Goal: Find specific page/section: Find specific page/section

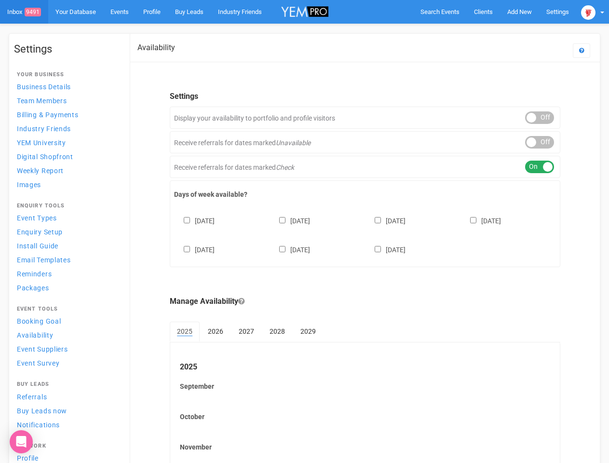
click at [304, 232] on div "[DATE] [DATE] [DATE] [DATE] [DATE] [DATE] [DATE]" at bounding box center [365, 231] width 382 height 58
click at [440, 12] on span "Search Events" at bounding box center [440, 11] width 39 height 7
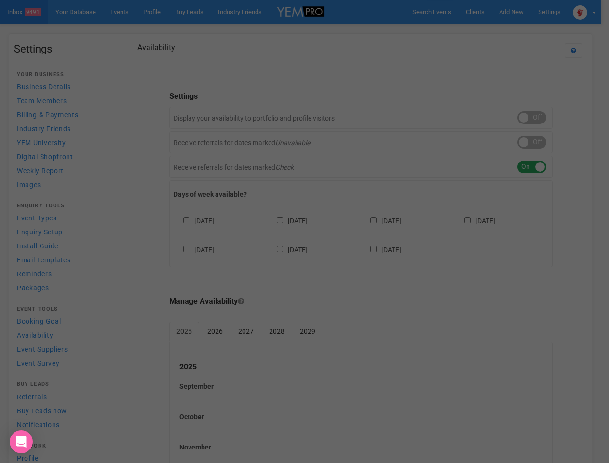
click at [520, 12] on div at bounding box center [304, 231] width 609 height 463
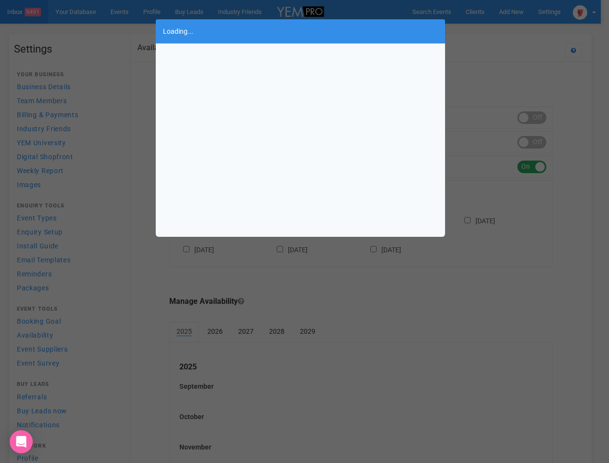
click at [497, 31] on div "Loading..." at bounding box center [304, 231] width 609 height 463
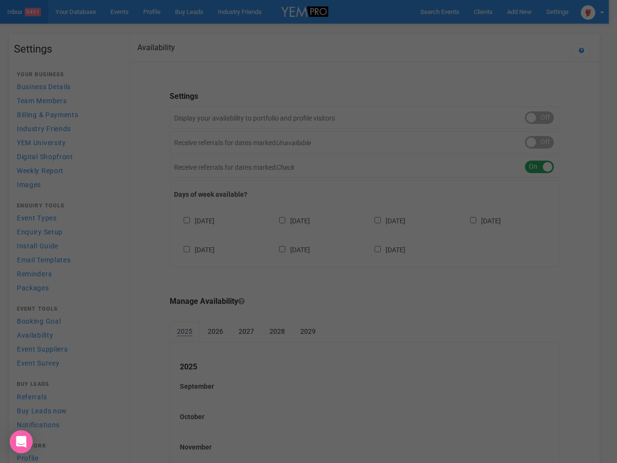
click at [593, 12] on div "Loading..." at bounding box center [308, 231] width 617 height 463
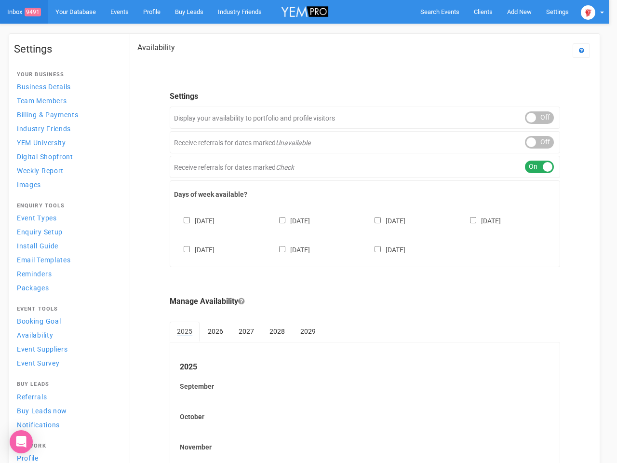
click at [540, 118] on div at bounding box center [308, 231] width 617 height 463
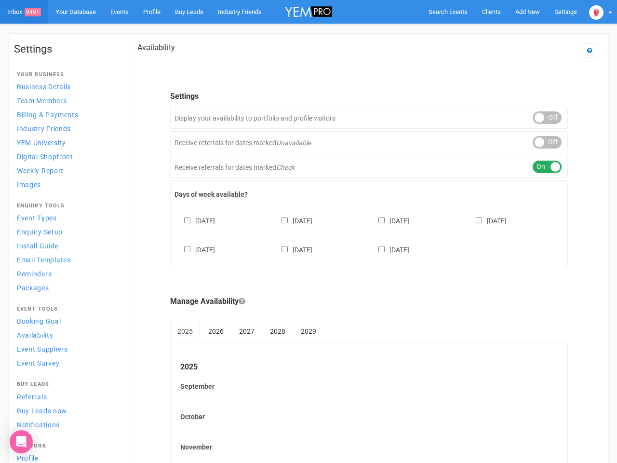
click at [540, 142] on div "ON OFF" at bounding box center [547, 142] width 29 height 13
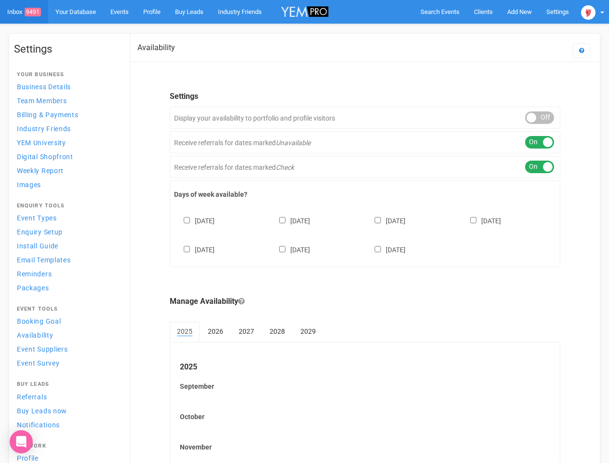
click at [540, 167] on div "ON OFF" at bounding box center [539, 167] width 29 height 13
click at [365, 234] on div "[DATE] [DATE] [DATE] [DATE] [DATE] [DATE] [DATE]" at bounding box center [365, 231] width 382 height 58
